Goal: Information Seeking & Learning: Learn about a topic

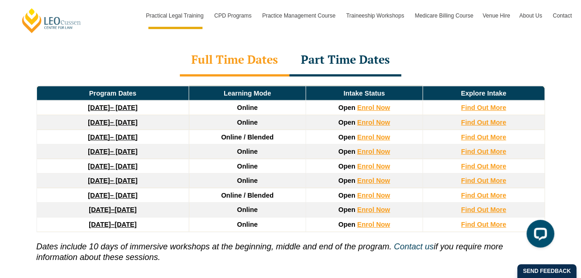
scroll to position [1300, 0]
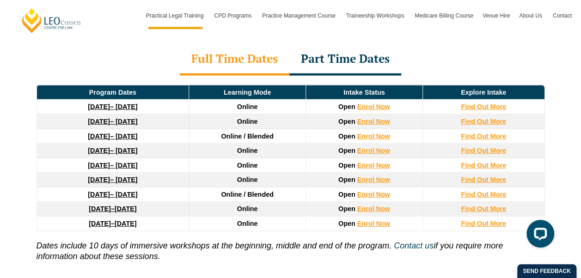
click at [562, 86] on div "Leo Cussen’s PLT Program Dates in Queensland With more than 10 intakes througho…" at bounding box center [290, 126] width 581 height 444
